Goal: Task Accomplishment & Management: Complete application form

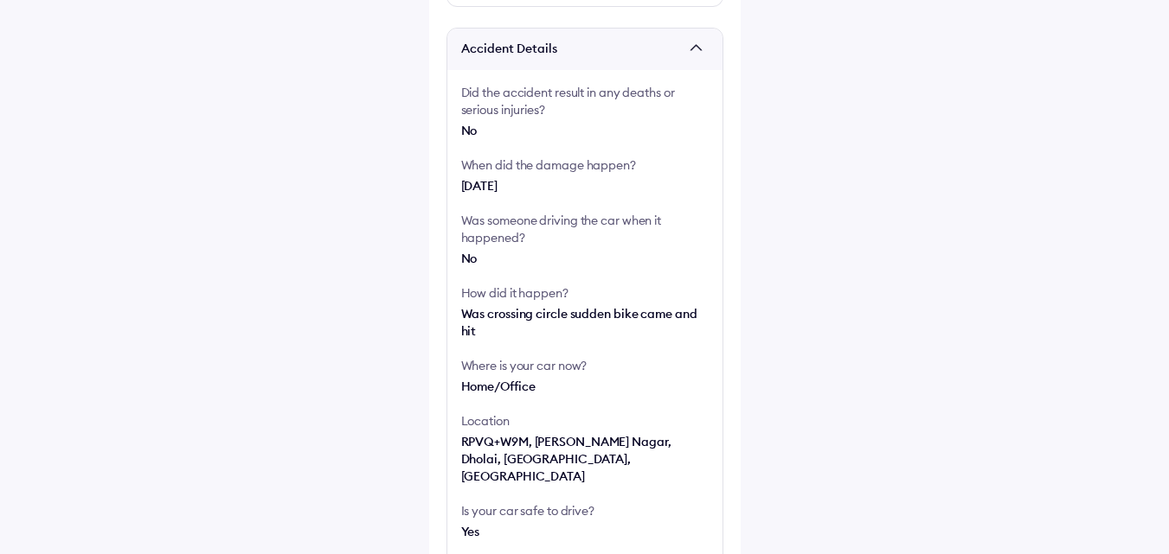
scroll to position [346, 0]
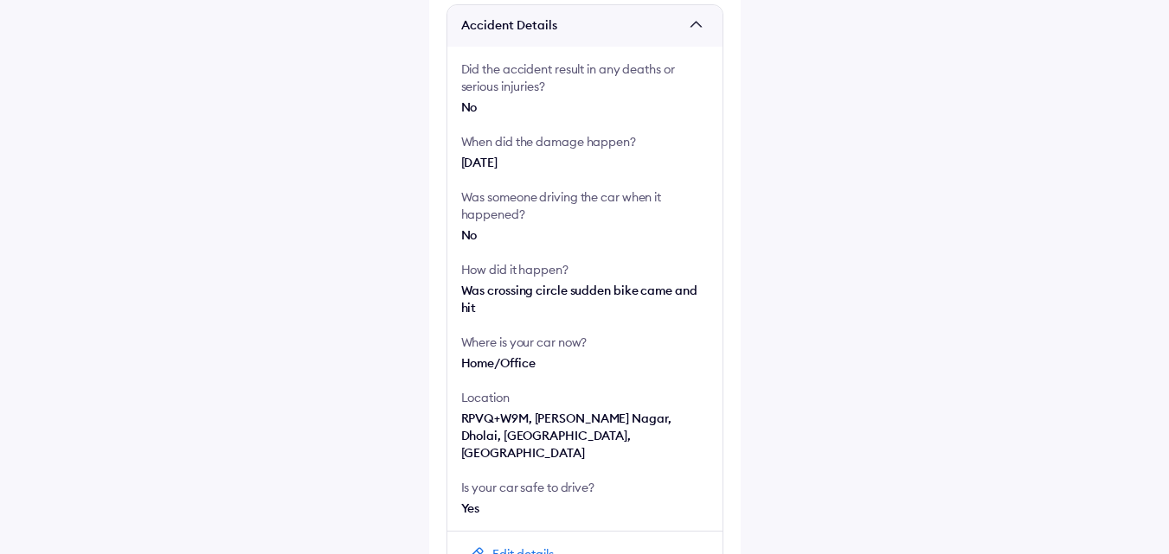
click at [472, 235] on div "No" at bounding box center [584, 235] width 247 height 17
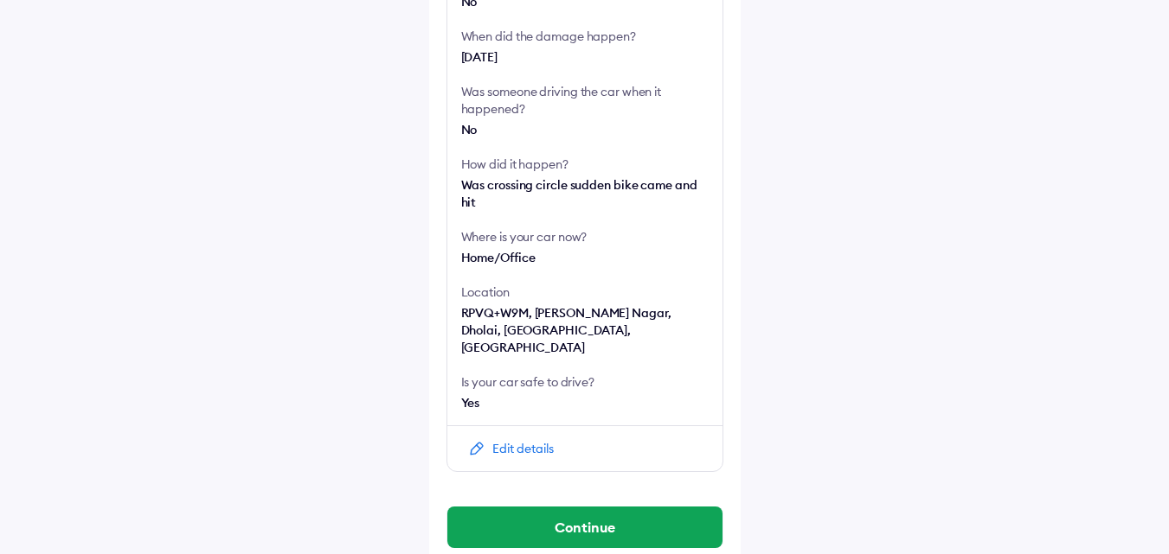
scroll to position [459, 0]
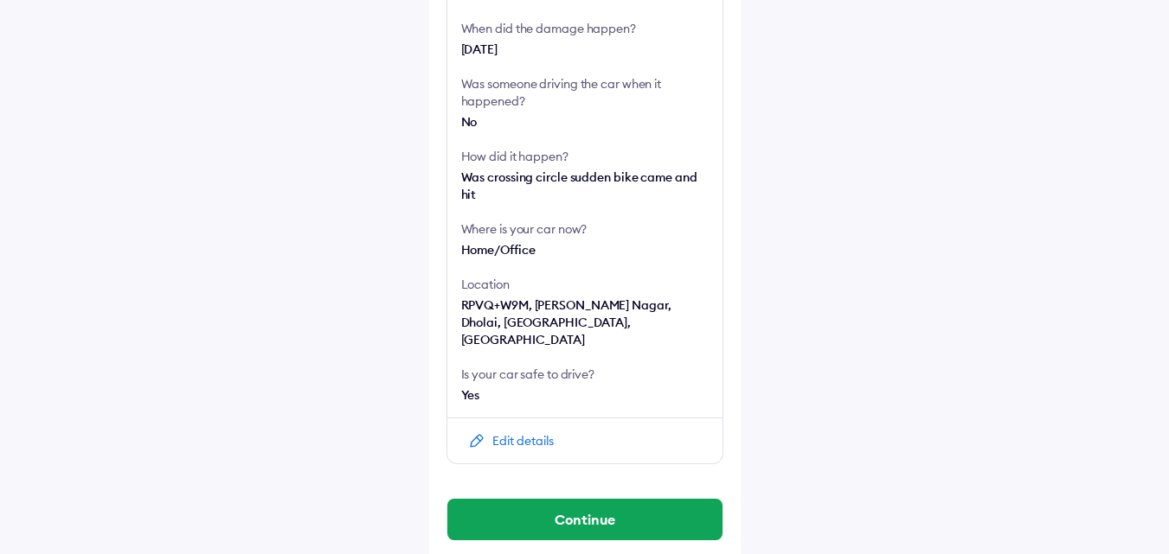
click at [479, 432] on img at bounding box center [476, 440] width 17 height 17
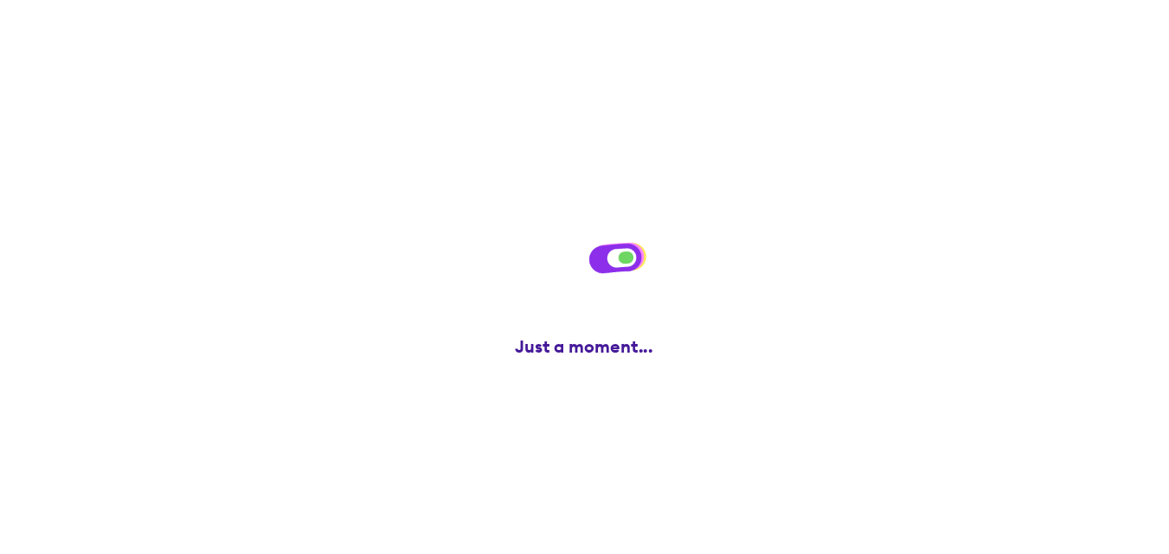
scroll to position [0, 0]
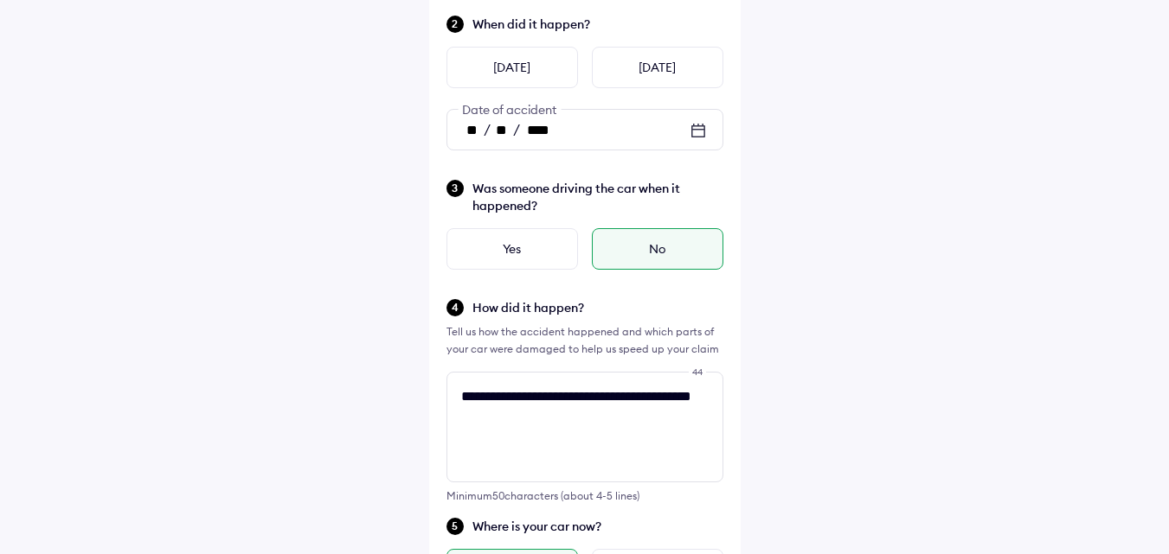
scroll to position [259, 0]
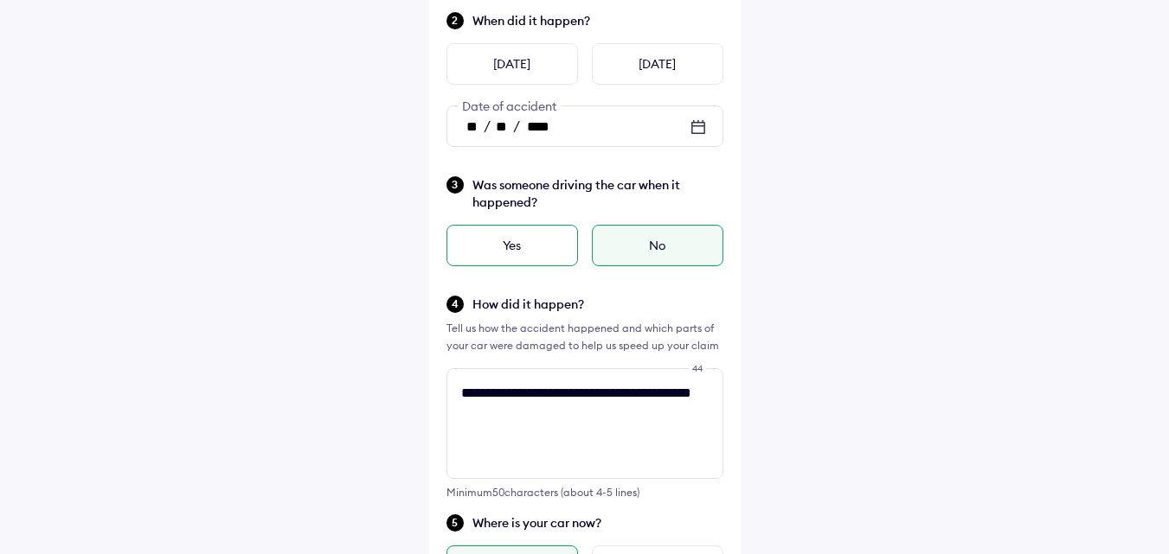
click at [525, 249] on div "Yes" at bounding box center [511, 246] width 131 height 42
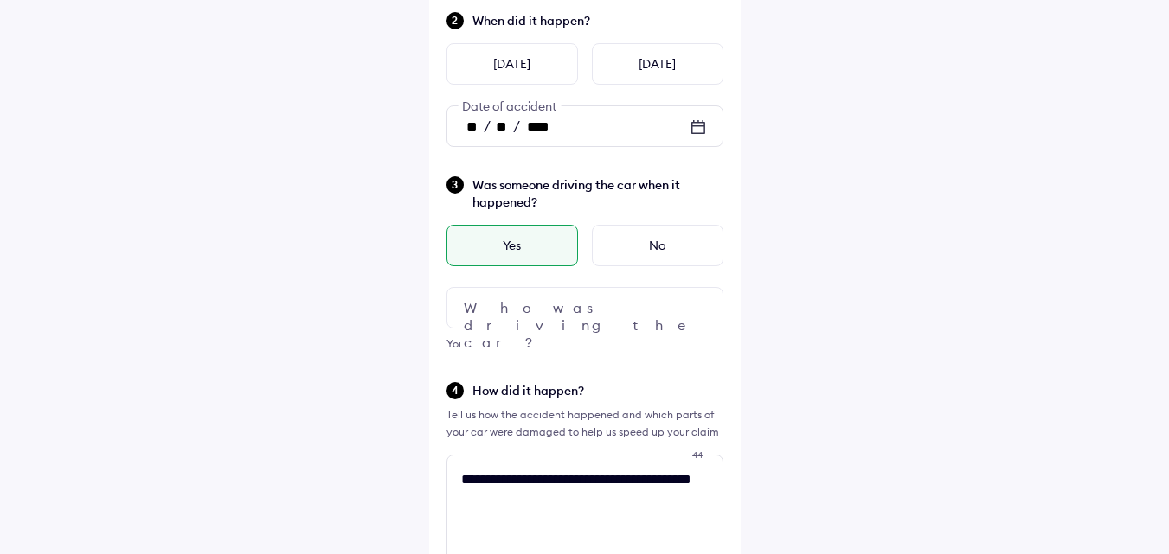
click at [557, 300] on div at bounding box center [584, 308] width 277 height 42
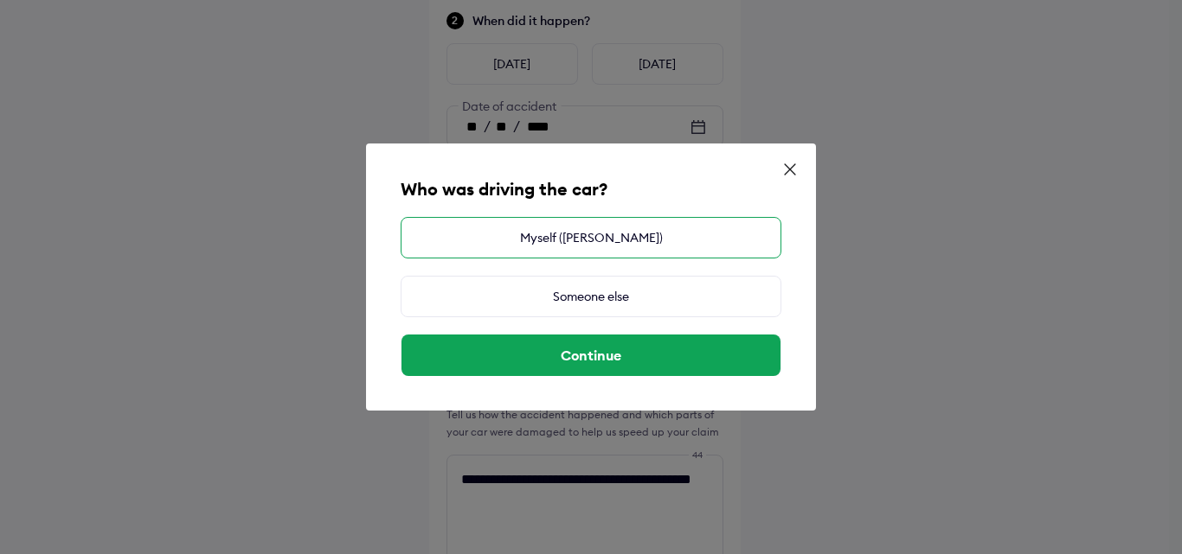
click at [591, 243] on div "Myself ([PERSON_NAME])" at bounding box center [590, 238] width 381 height 42
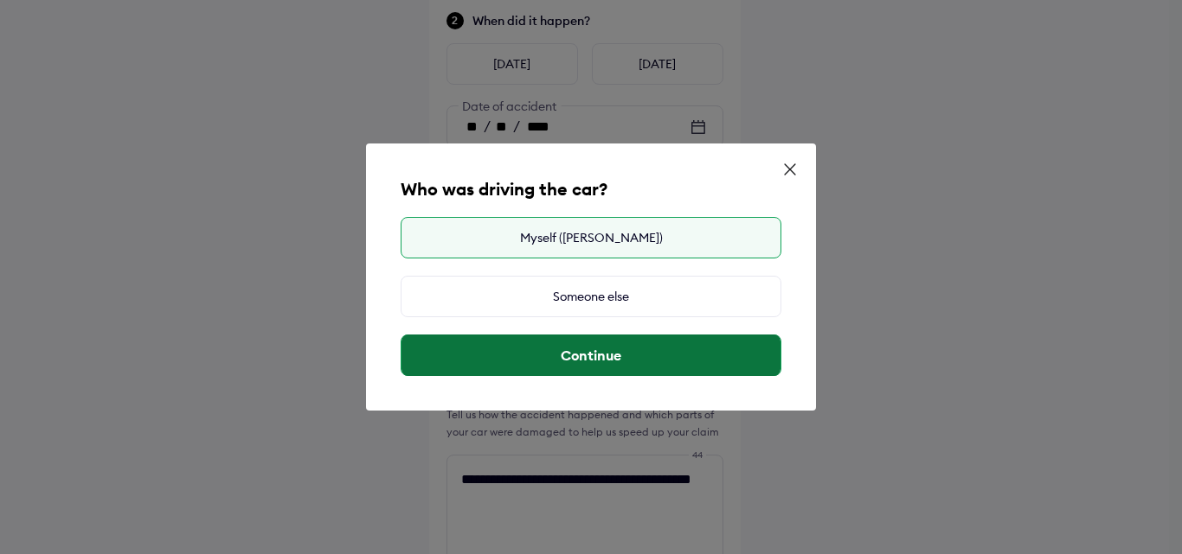
click at [580, 351] on button "Continue" at bounding box center [590, 356] width 379 height 42
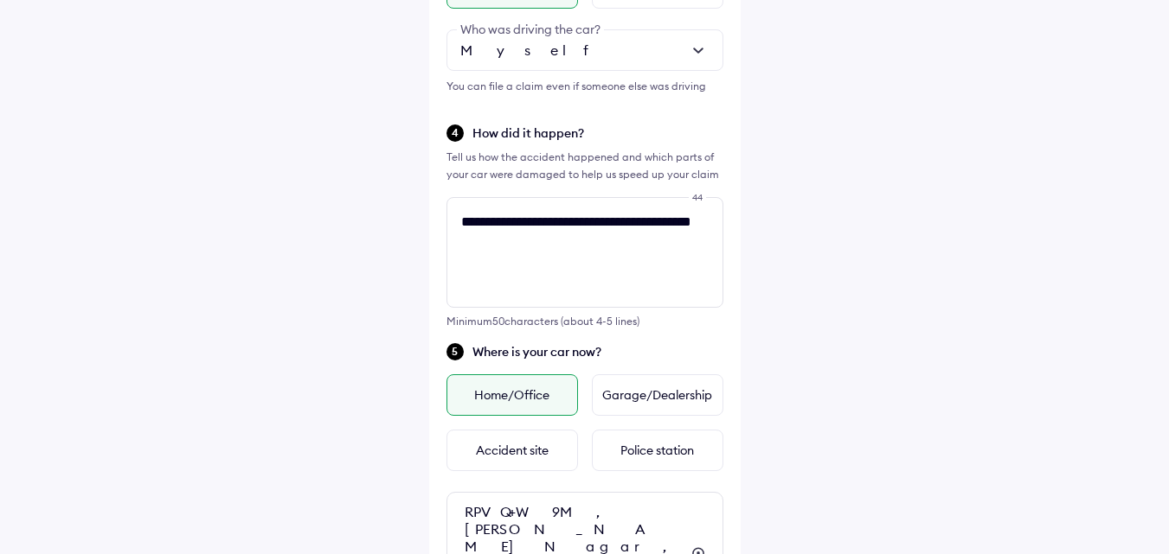
scroll to position [519, 0]
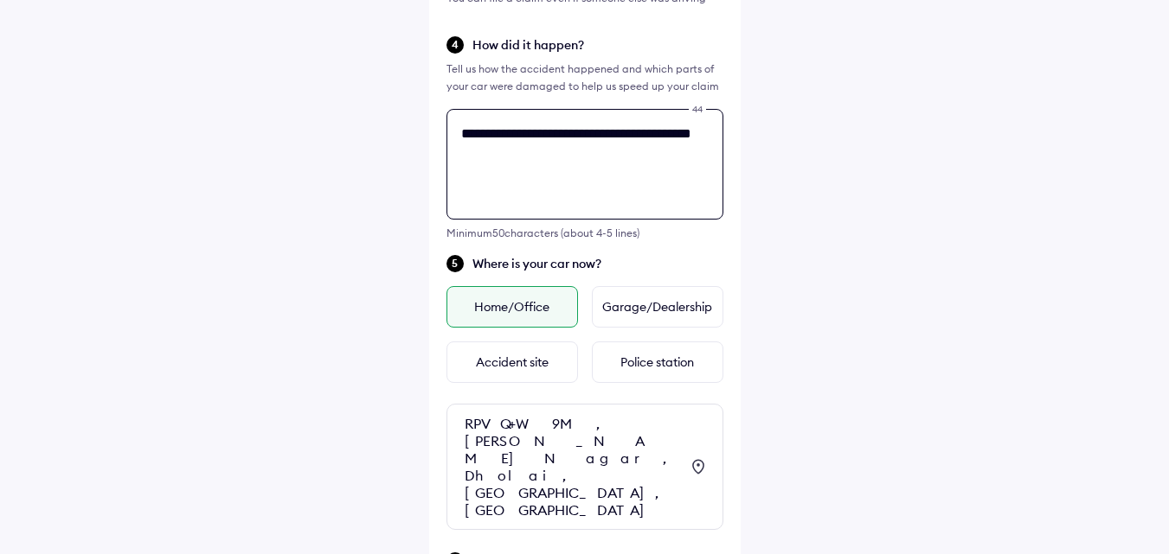
click at [535, 242] on div "**********" at bounding box center [584, 250] width 311 height 1549
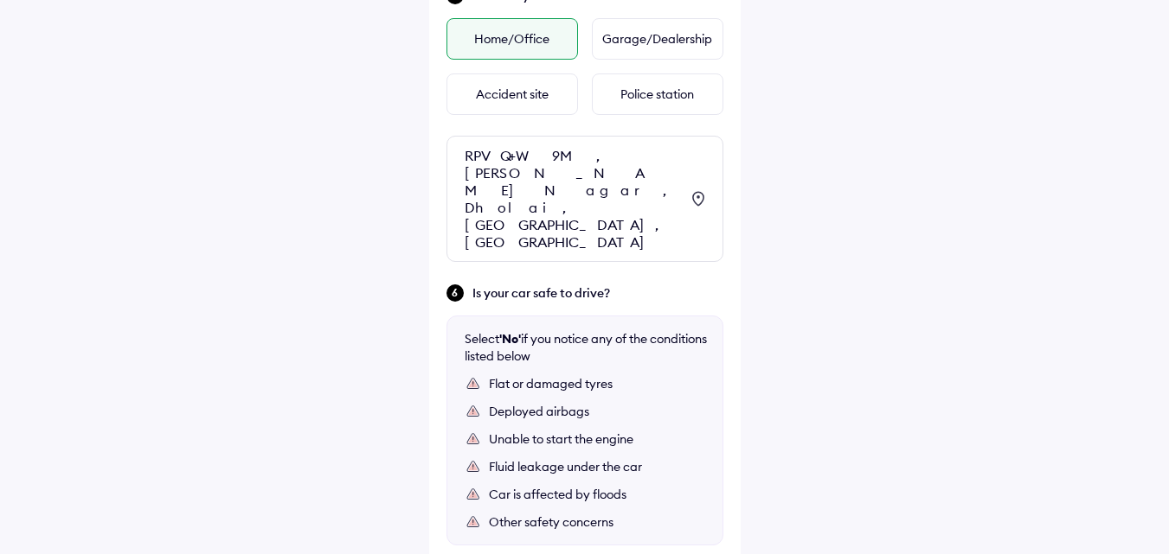
scroll to position [1024, 0]
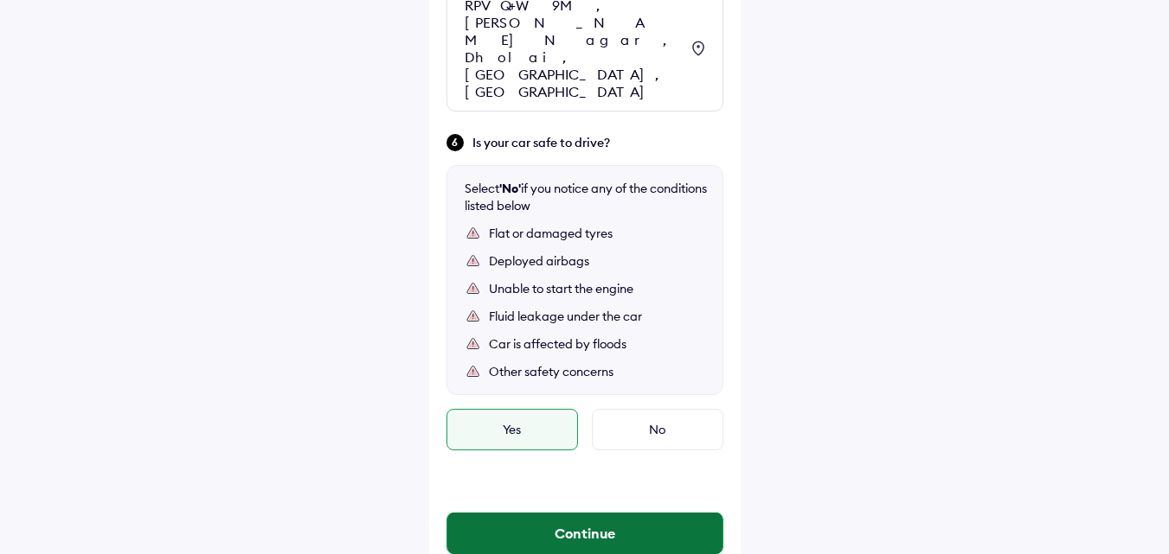
type textarea "**********"
click at [580, 513] on button "Continue" at bounding box center [584, 534] width 275 height 42
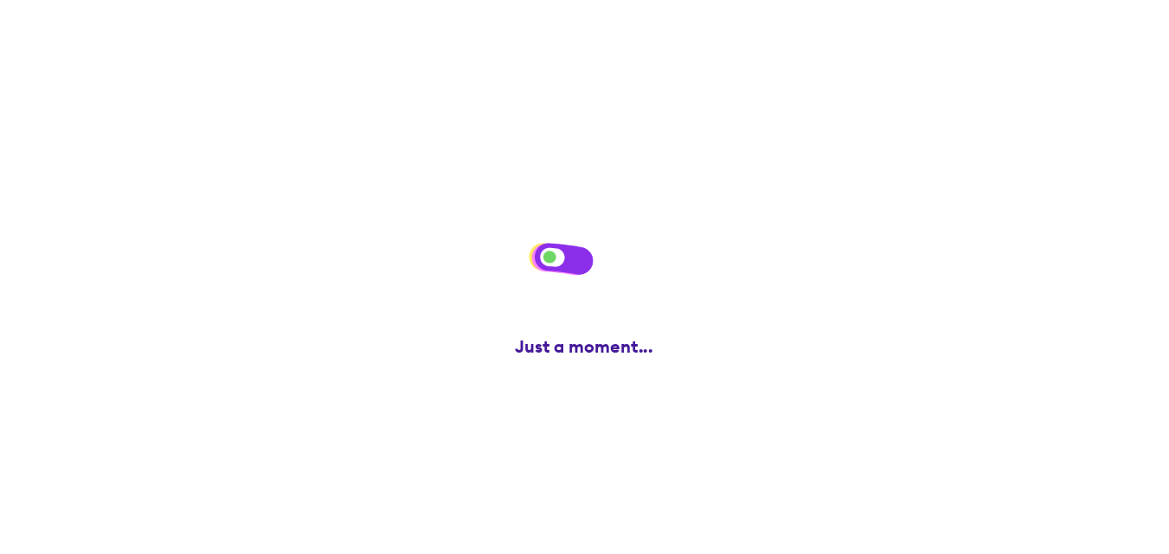
scroll to position [0, 0]
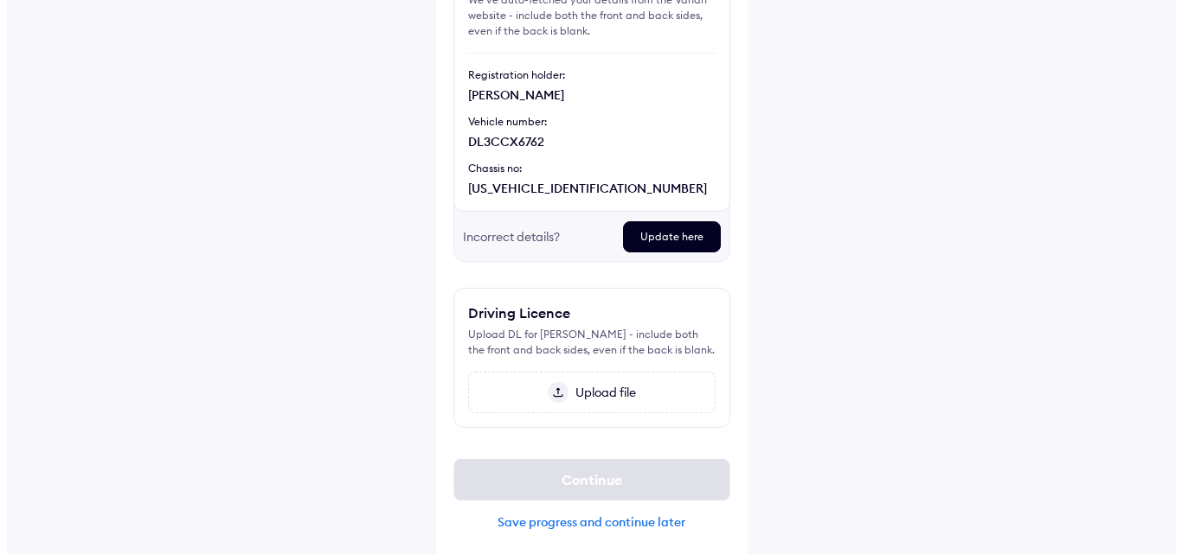
scroll to position [204, 0]
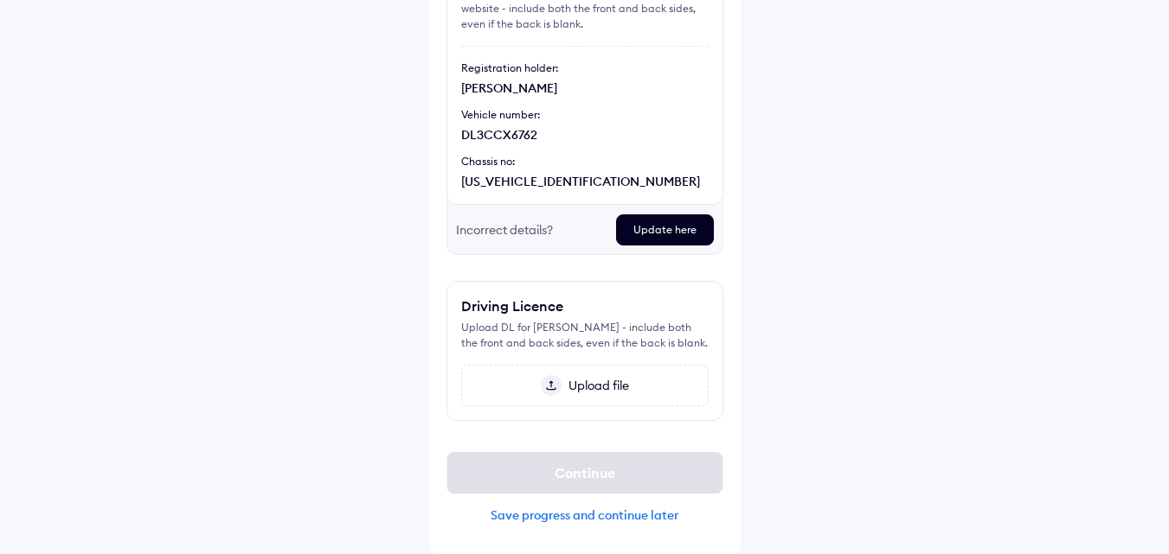
click at [556, 518] on div "Save progress and continue later" at bounding box center [584, 516] width 277 height 16
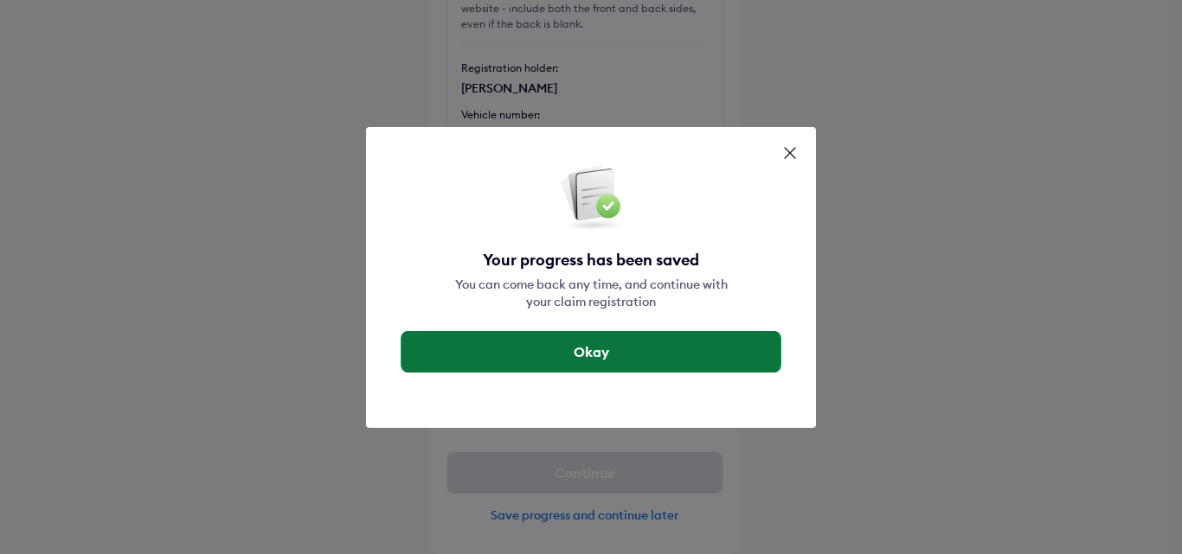
click at [623, 348] on button "Okay" at bounding box center [590, 352] width 379 height 42
